Goal: Task Accomplishment & Management: Manage account settings

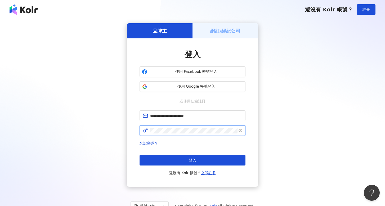
click at [193, 160] on button "登入" at bounding box center [193, 160] width 106 height 11
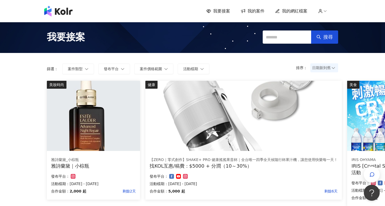
click at [260, 12] on span "我的案件" at bounding box center [256, 11] width 17 height 6
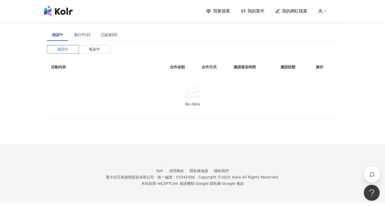
click at [81, 37] on div "進行中(2)" at bounding box center [82, 35] width 16 height 6
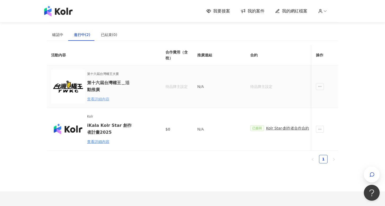
click at [104, 100] on div "查看詳細內容" at bounding box center [110, 99] width 46 height 6
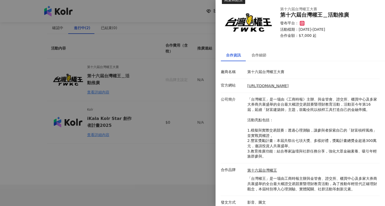
scroll to position [8, 0]
click at [255, 55] on div "合作細節" at bounding box center [259, 55] width 15 height 6
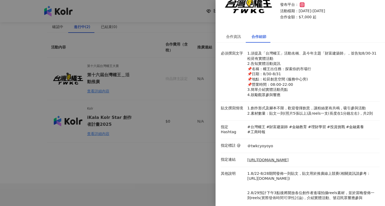
scroll to position [29, 0]
click at [273, 158] on link "[URL][DOMAIN_NAME]" at bounding box center [268, 160] width 41 height 5
click at [266, 158] on link "[URL][DOMAIN_NAME]" at bounding box center [268, 160] width 41 height 5
drag, startPoint x: 263, startPoint y: 69, endPoint x: 322, endPoint y: 69, distance: 58.6
click at [322, 69] on p "1.須提及「台灣權王」活動名稱、及今年主題「財富建築師」，並告知8/30-31 松菸有實體活動 2.告知實體活動資訊 📌名稱：權王出任務：探索你的市場行 📌日…" at bounding box center [313, 74] width 130 height 47
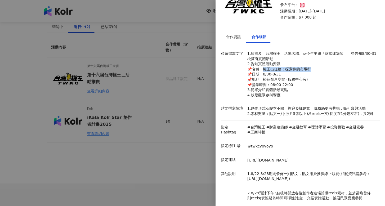
copy p "王出任務：探索你的市場行"
click at [284, 76] on p "1.須提及「台灣權王」活動名稱、及今年主題「財富建築師」，並告知8/30-31 松菸有實體活動 2.告知實體活動資訊 📌名稱：權王出任務：探索你的市場行 📌日…" at bounding box center [313, 74] width 130 height 47
drag, startPoint x: 264, startPoint y: 79, endPoint x: 286, endPoint y: 79, distance: 21.2
click at [286, 79] on p "1.須提及「台灣權王」活動名稱、及今年主題「財富建築師」，並告知8/30-31 松菸有實體活動 2.告知實體活動資訊 📌名稱：權王出任務：探索你的市場行 📌日…" at bounding box center [313, 74] width 130 height 47
copy p "意空間 (服務"
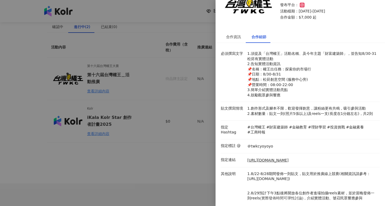
click at [283, 82] on p "1.須提及「台灣權王」活動名稱、及今年主題「財富建築師」，並告知8/30-31 松菸有實體活動 2.告知實體活動資訊 📌名稱：權王出任務：探索你的市場行 📌日…" at bounding box center [313, 74] width 130 height 47
drag, startPoint x: 263, startPoint y: 80, endPoint x: 284, endPoint y: 80, distance: 20.9
click at [284, 80] on p "1.須提及「台灣權王」活動名稱、及今年主題「財富建築師」，並告知8/30-31 松菸有實體活動 2.告知實體活動資訊 📌名稱：權王出任務：探索你的市場行 📌日…" at bounding box center [313, 74] width 130 height 47
drag, startPoint x: 264, startPoint y: 69, endPoint x: 320, endPoint y: 69, distance: 55.9
click at [320, 69] on p "1.須提及「台灣權王」活動名稱、及今年主題「財富建築師」，並告知8/30-31 松菸有實體活動 2.告知實體活動資訊 📌名稱：權王出任務：探索你的市場行 📌日…" at bounding box center [313, 74] width 130 height 47
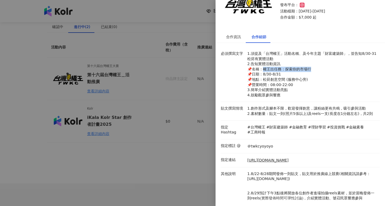
copy p "王出任務：探索你的市場行"
click at [227, 36] on div "合作資訊" at bounding box center [233, 37] width 15 height 6
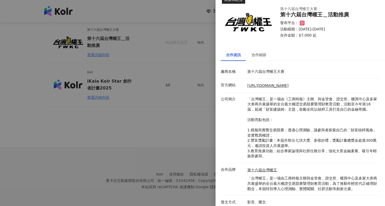
scroll to position [10, 0]
click at [264, 58] on div "合作細節" at bounding box center [259, 55] width 15 height 6
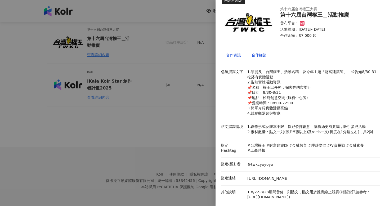
click at [237, 57] on div "合作資訊" at bounding box center [233, 55] width 15 height 6
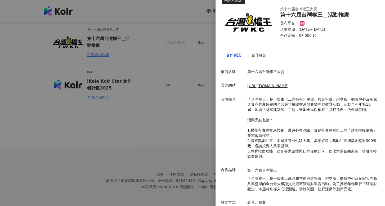
scroll to position [44, 0]
click at [102, 152] on div at bounding box center [192, 103] width 385 height 206
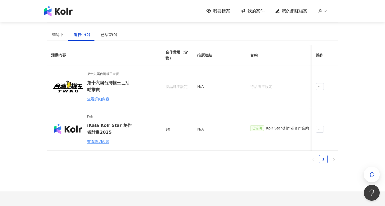
scroll to position [0, 0]
click at [99, 99] on div "查看詳細內容" at bounding box center [110, 99] width 46 height 6
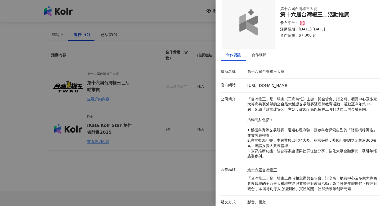
scroll to position [10, 0]
click at [262, 57] on div "合作細節" at bounding box center [259, 55] width 15 height 6
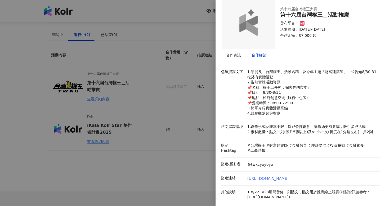
click at [277, 176] on link "[URL][DOMAIN_NAME]" at bounding box center [268, 178] width 41 height 5
drag, startPoint x: 263, startPoint y: 87, endPoint x: 313, endPoint y: 86, distance: 49.8
click at [313, 86] on p "1.須提及「台灣權王」活動名稱、及今年主題「財富建築師」，並告知8/30-31 松菸有實體活動 2.告知實體活動資訊 📌名稱：權王出任務：探索你的市場行 📌日…" at bounding box center [313, 92] width 130 height 47
copy p "王出任務：探索你的市場行"
